Goal: Task Accomplishment & Management: Complete application form

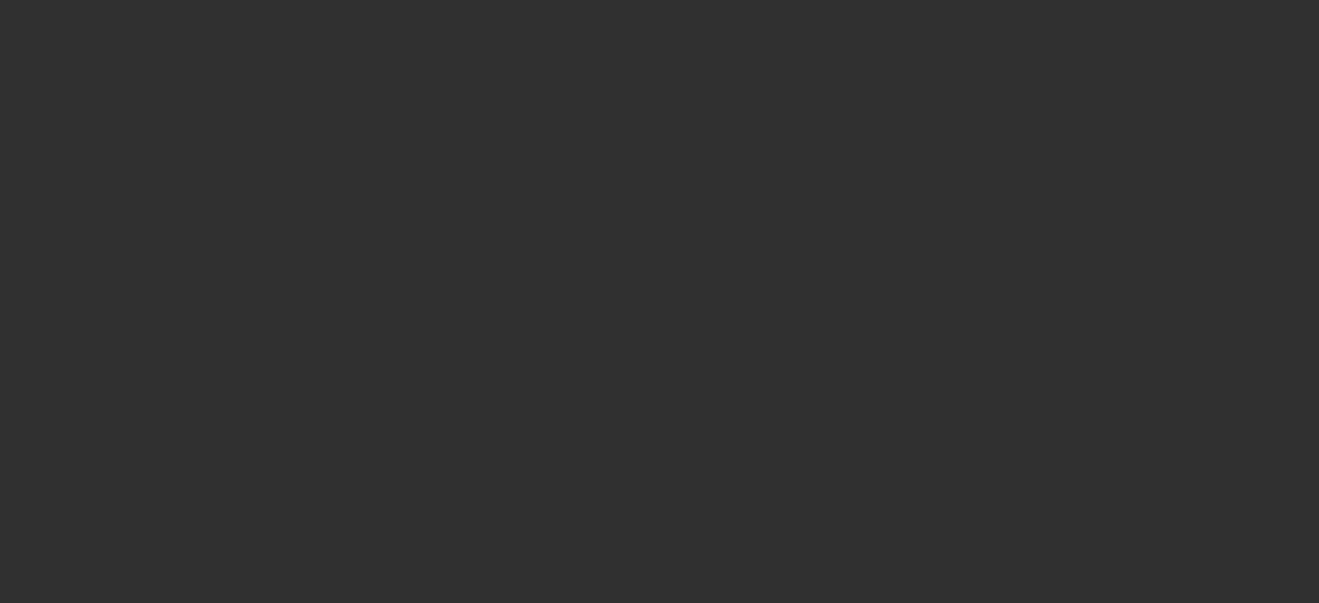
click at [1007, 44] on div at bounding box center [659, 301] width 1319 height 603
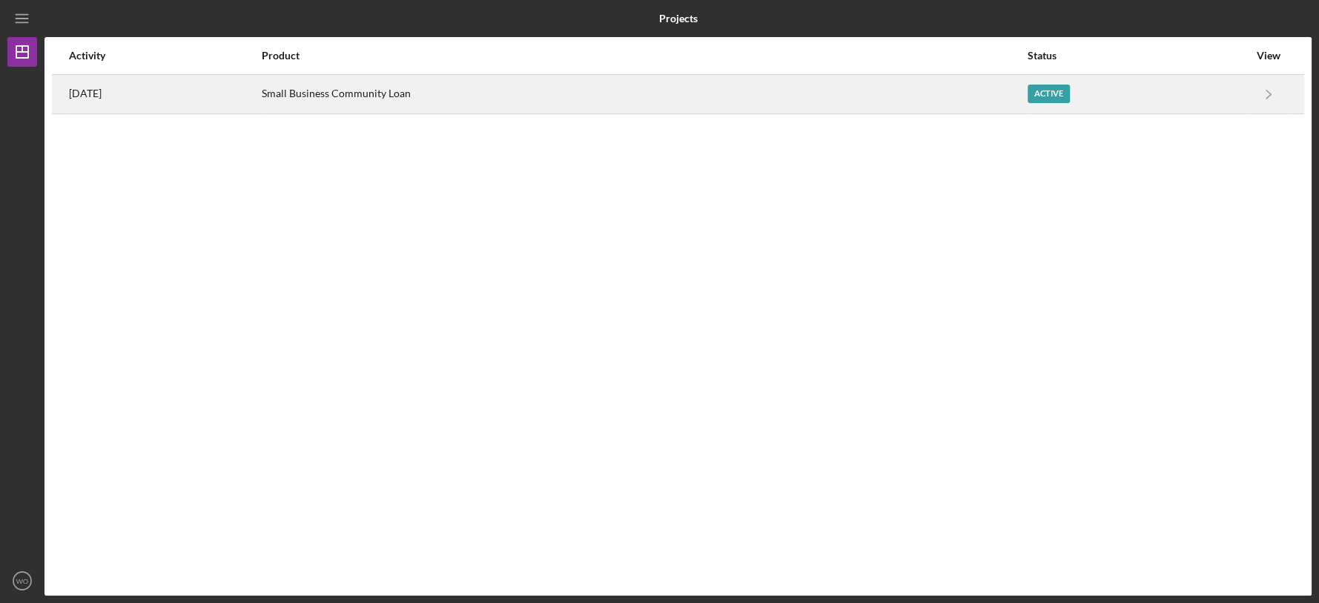
click at [803, 105] on div "Small Business Community Loan" at bounding box center [644, 94] width 764 height 37
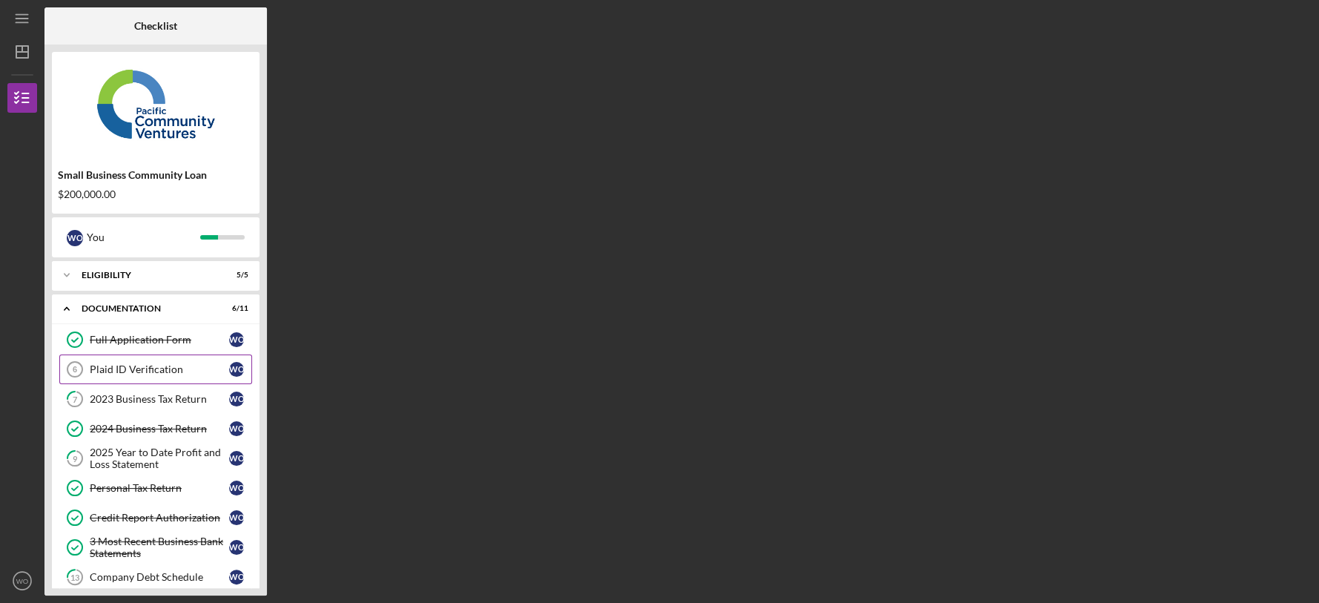
click at [115, 369] on div "Plaid ID Verification" at bounding box center [159, 369] width 139 height 12
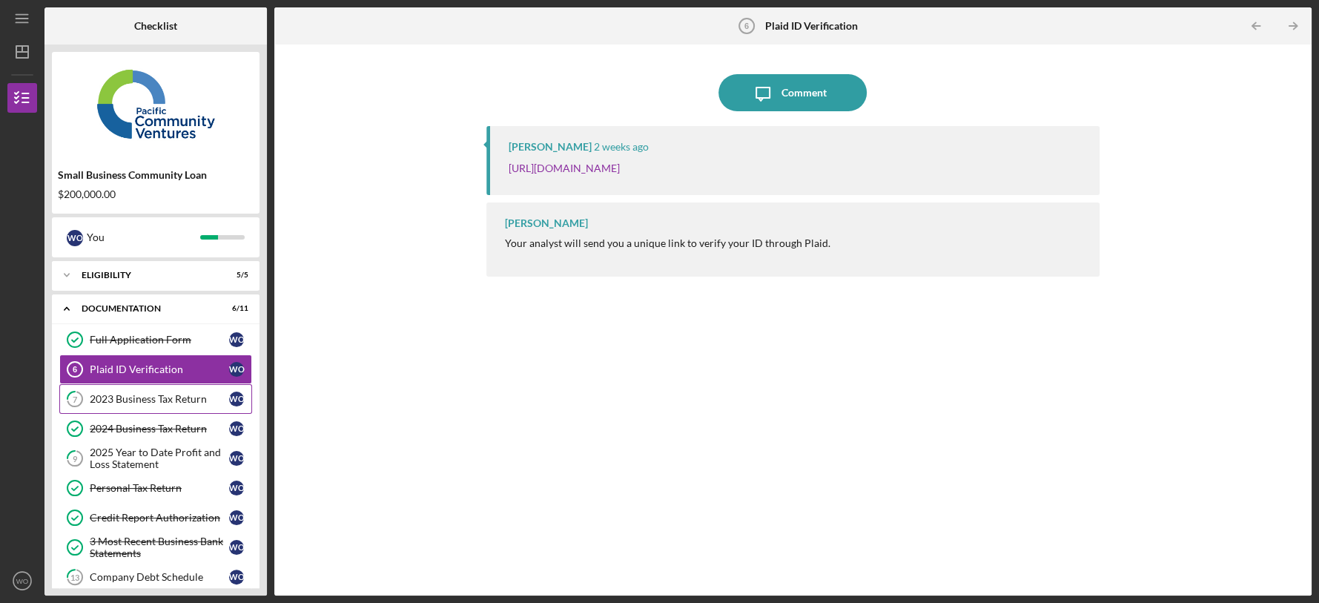
click at [189, 393] on div "2023 Business Tax Return" at bounding box center [159, 399] width 139 height 12
